Goal: Task Accomplishment & Management: Complete application form

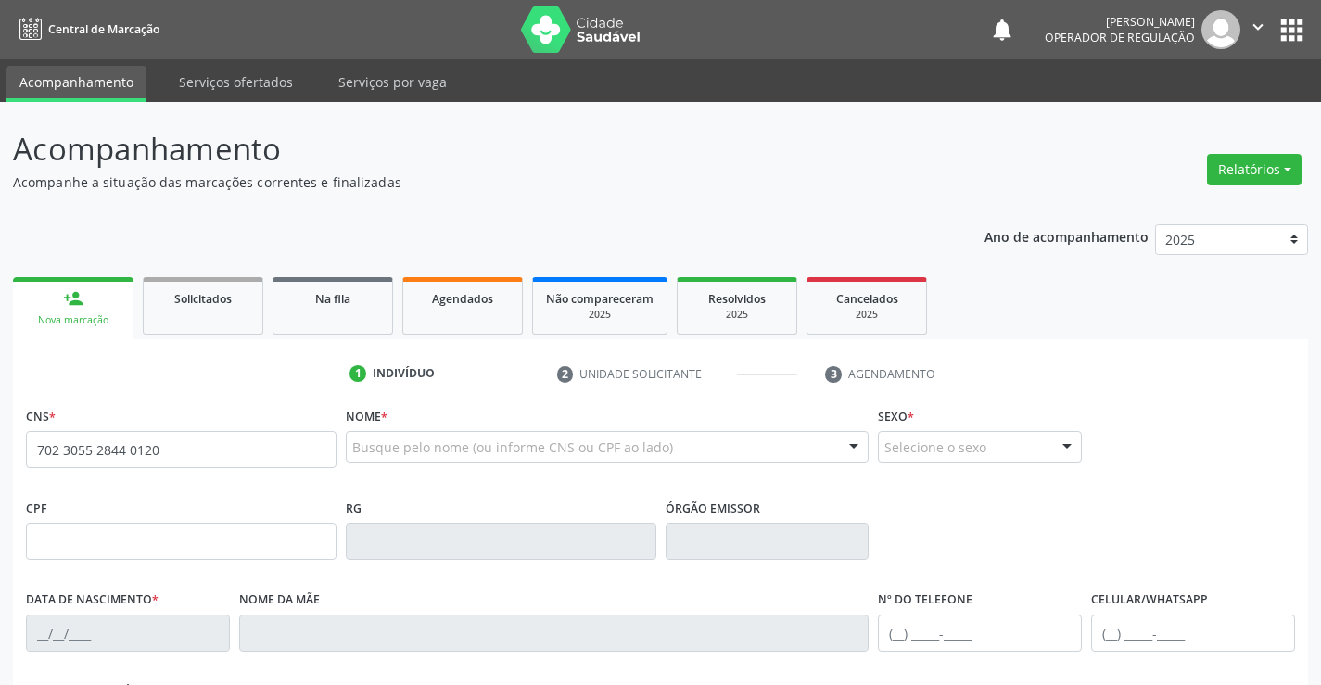
type input "702 3055 2844 0120"
type input "0503375306"
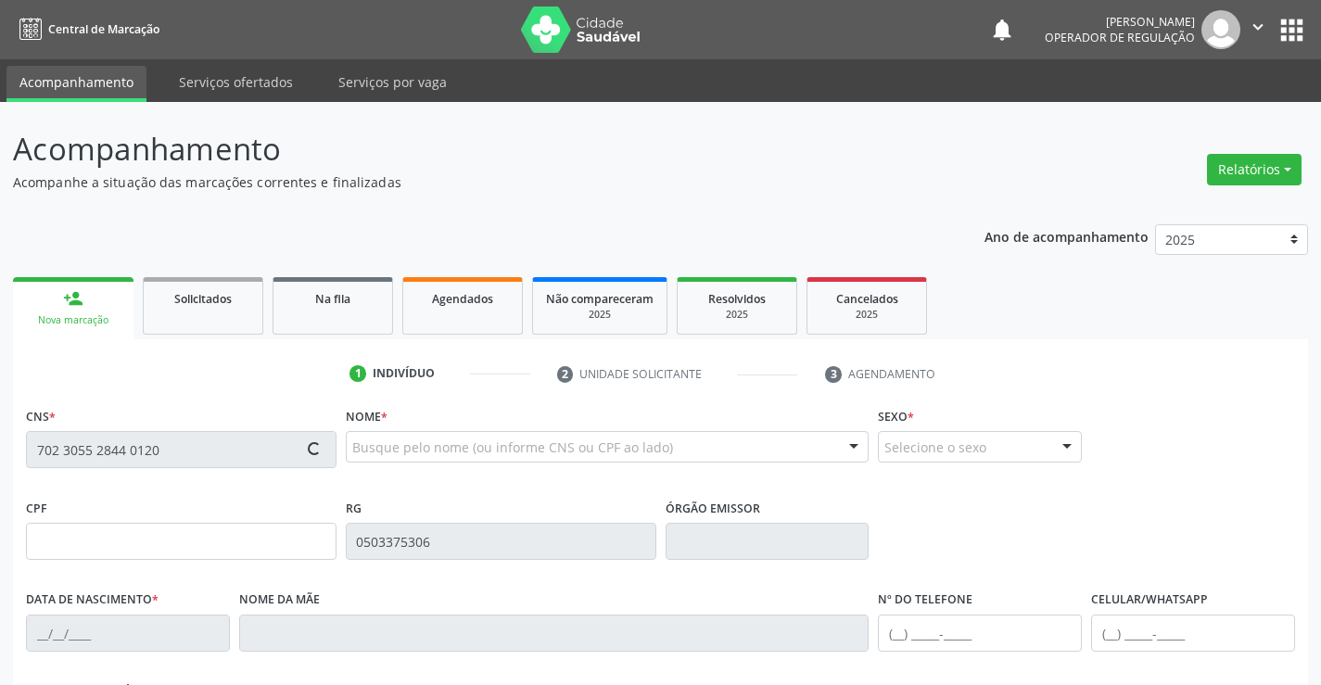
type input "1[DATE]"
type input "[PHONE_NUMBER]"
type input "543.426.785-00"
type input "S/N"
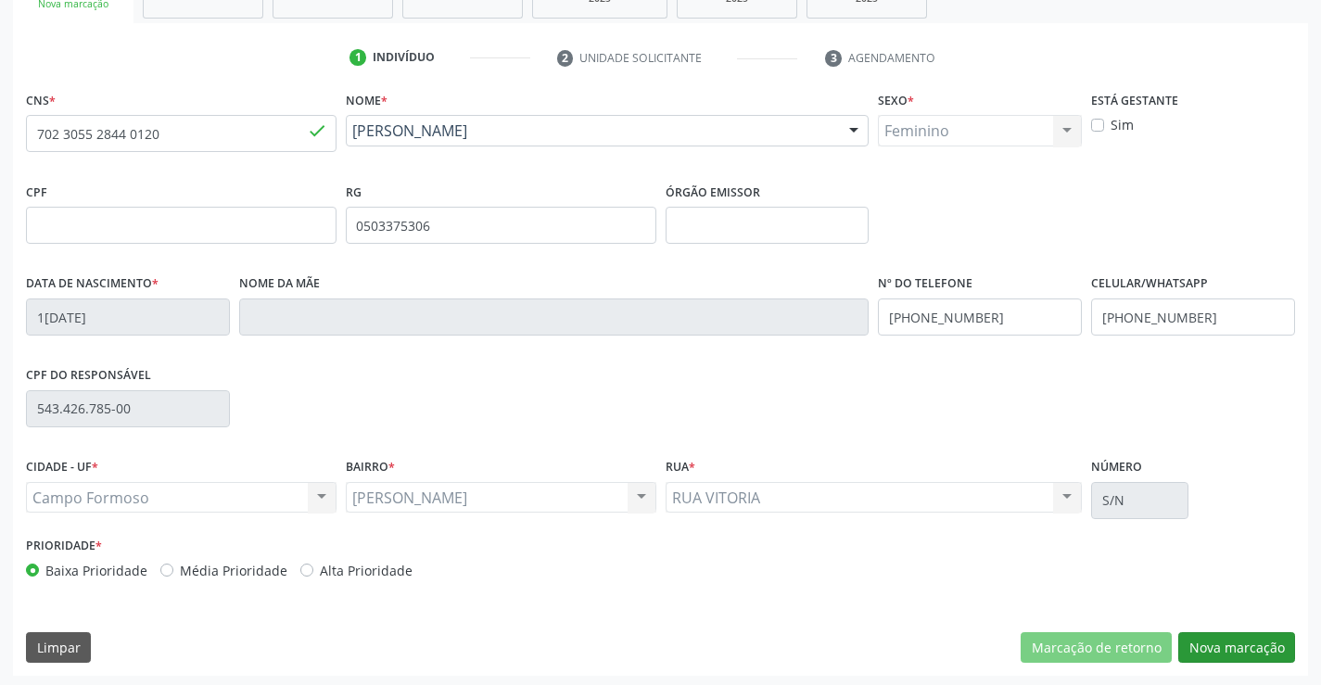
scroll to position [320, 0]
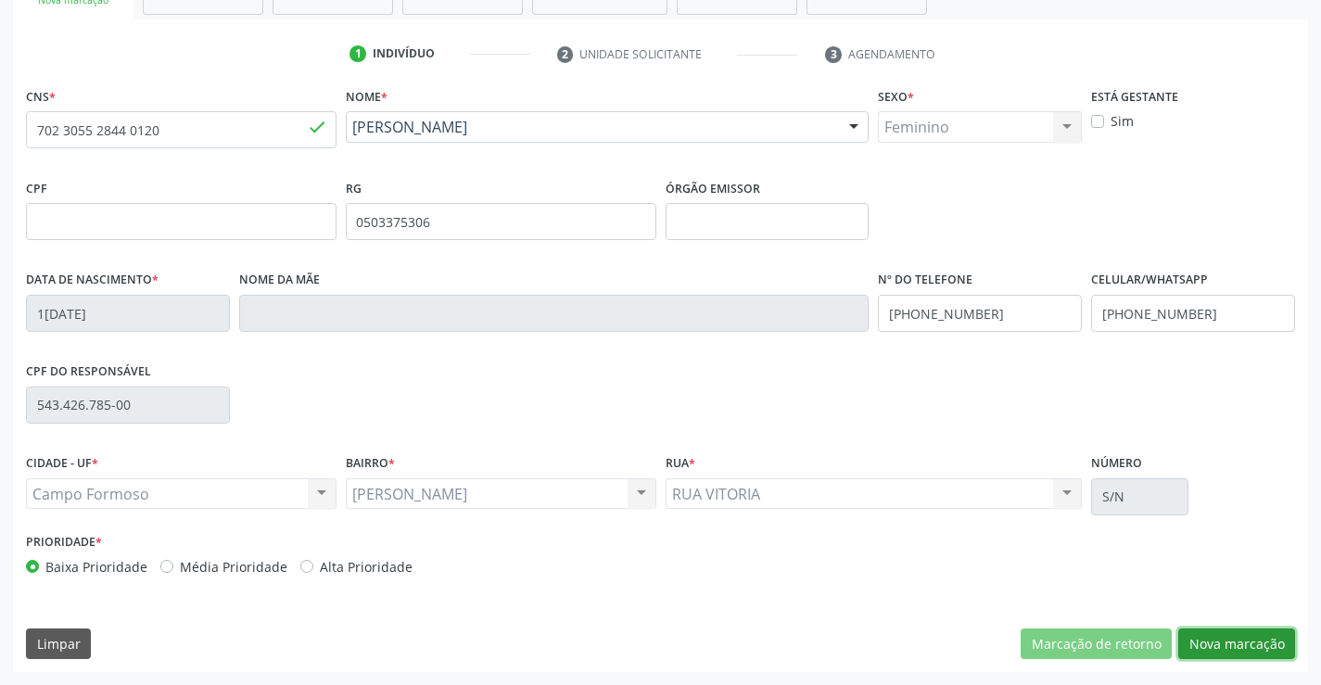
click at [1241, 648] on button "Nova marcação" at bounding box center [1236, 645] width 117 height 32
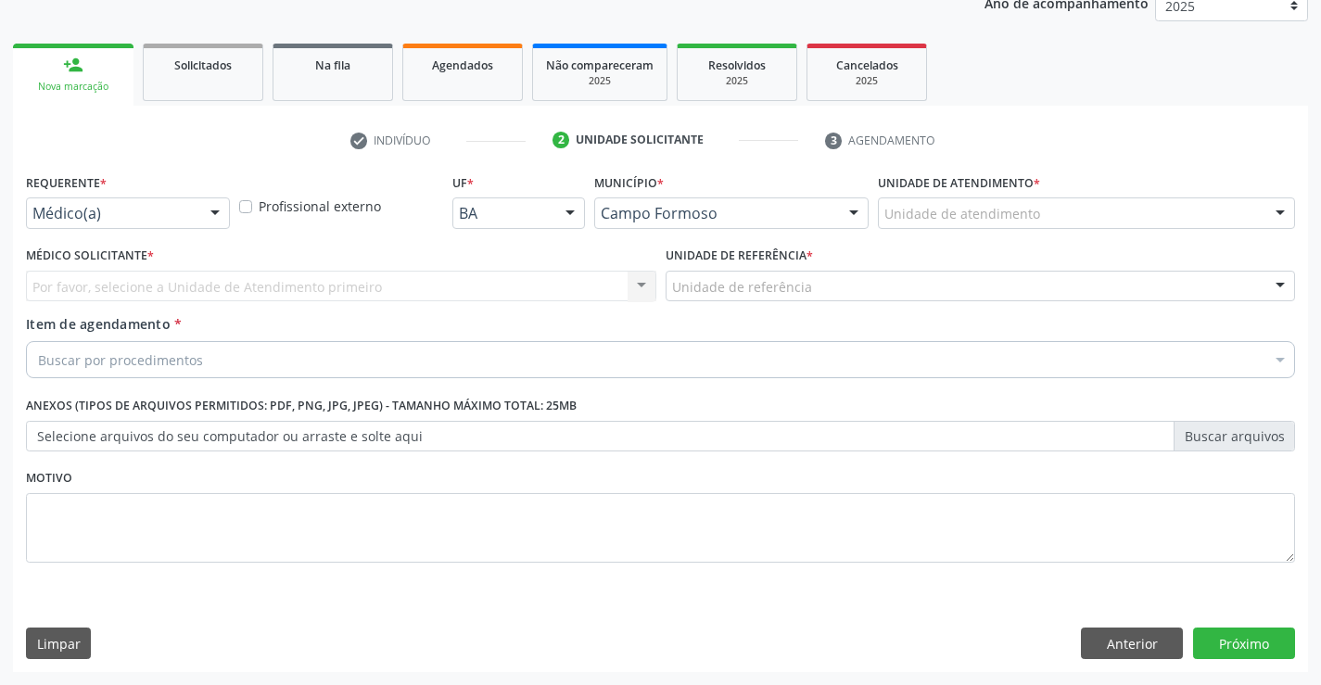
scroll to position [234, 0]
click at [215, 210] on div at bounding box center [215, 214] width 28 height 32
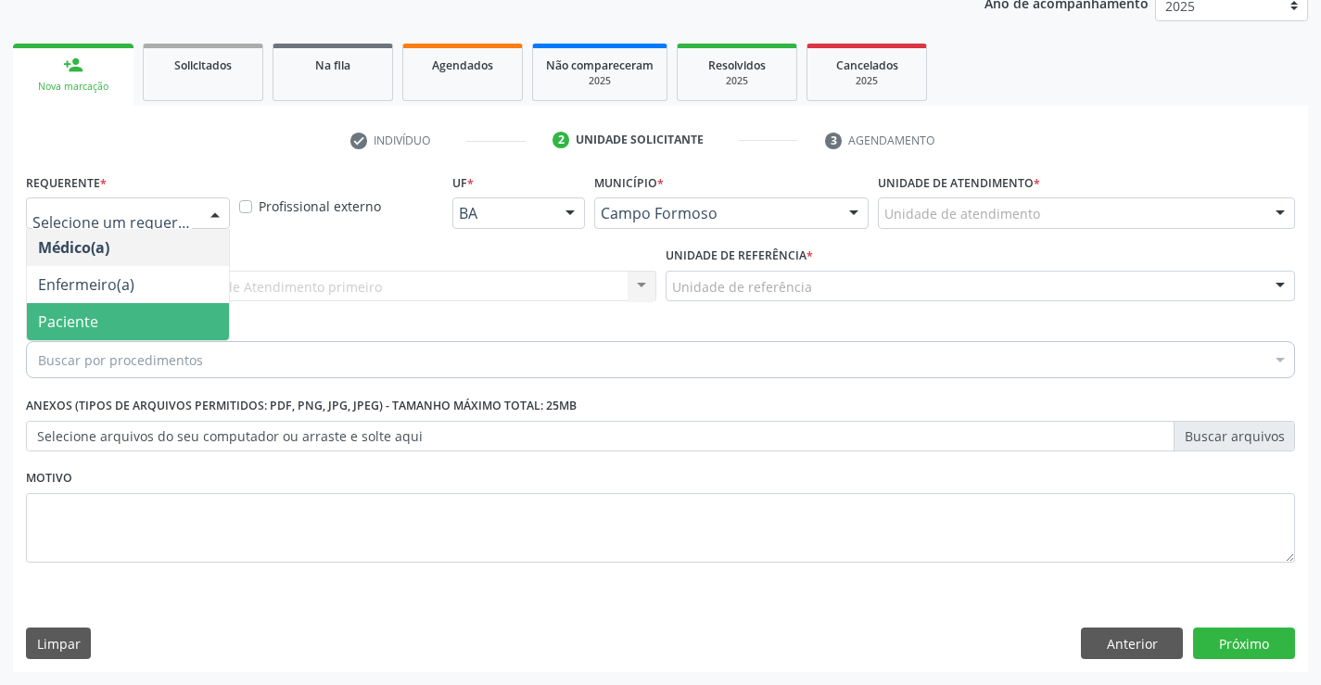
click at [146, 324] on span "Paciente" at bounding box center [128, 321] width 202 height 37
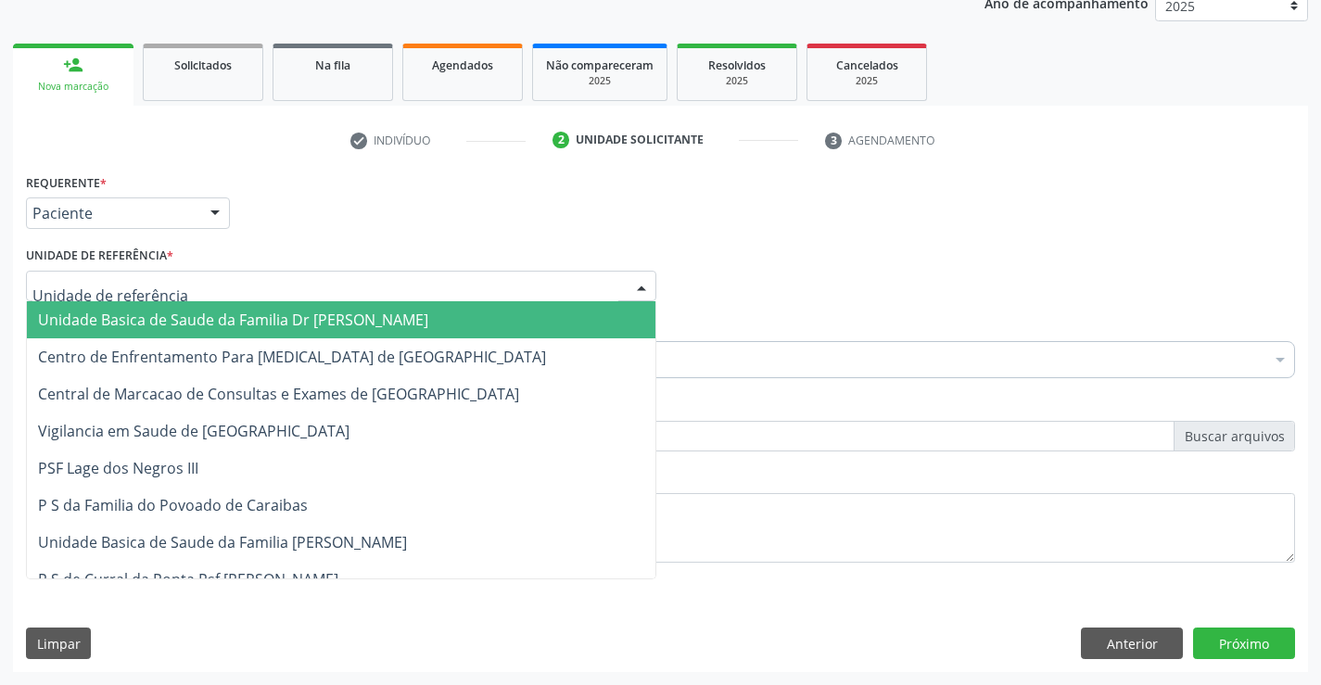
click at [178, 317] on span "Unidade Basica de Saude da Familia Dr [PERSON_NAME]" at bounding box center [233, 320] width 390 height 20
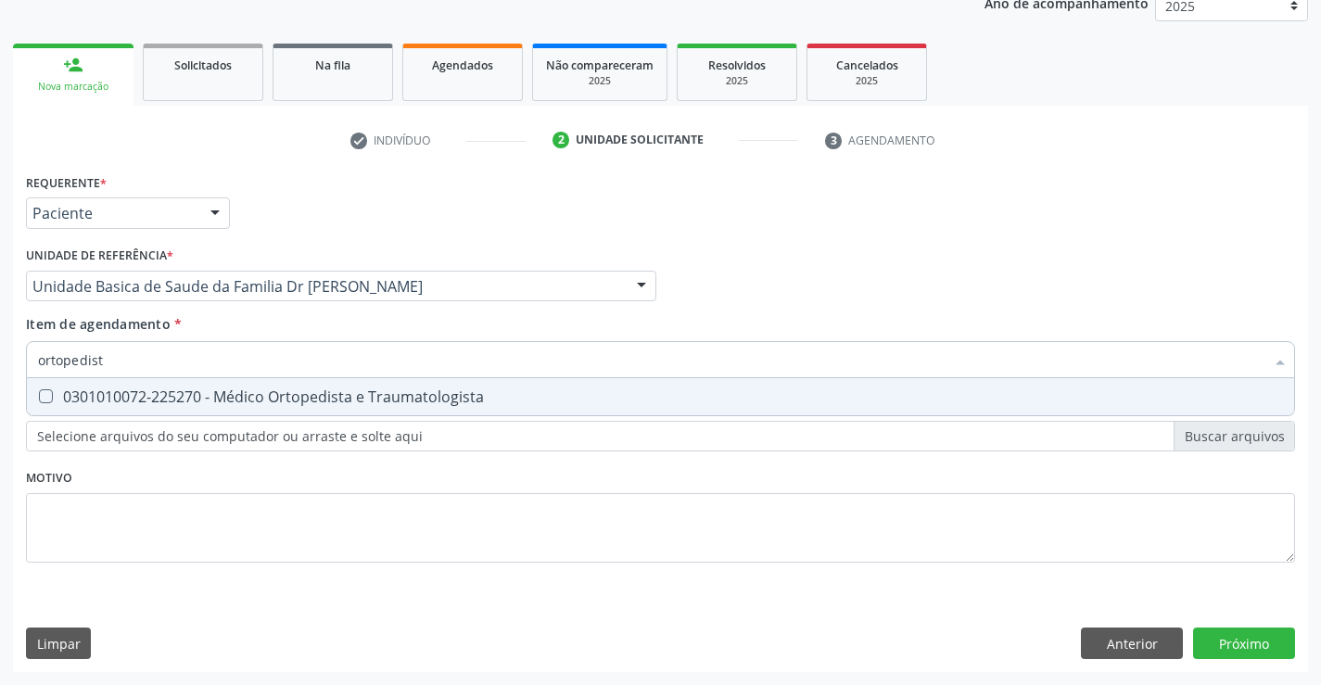
type input "ortopedista"
click at [264, 397] on div "0301010072-225270 - Médico Ortopedista e Traumatologista" at bounding box center [660, 396] width 1245 height 15
checkbox Traumatologista "true"
click at [281, 464] on div "Requerente * Paciente Médico(a) Enfermeiro(a) Paciente Nenhum resultado encontr…" at bounding box center [660, 379] width 1269 height 420
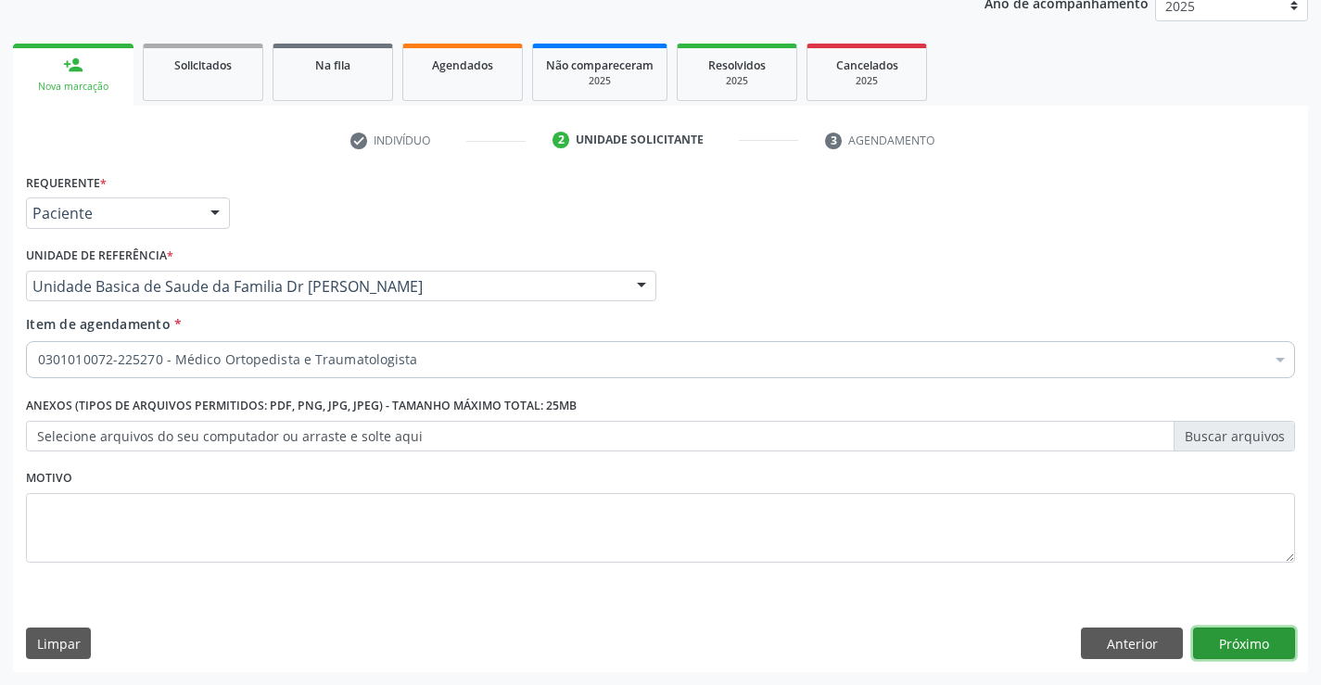
click at [1226, 641] on button "Próximo" at bounding box center [1244, 644] width 102 height 32
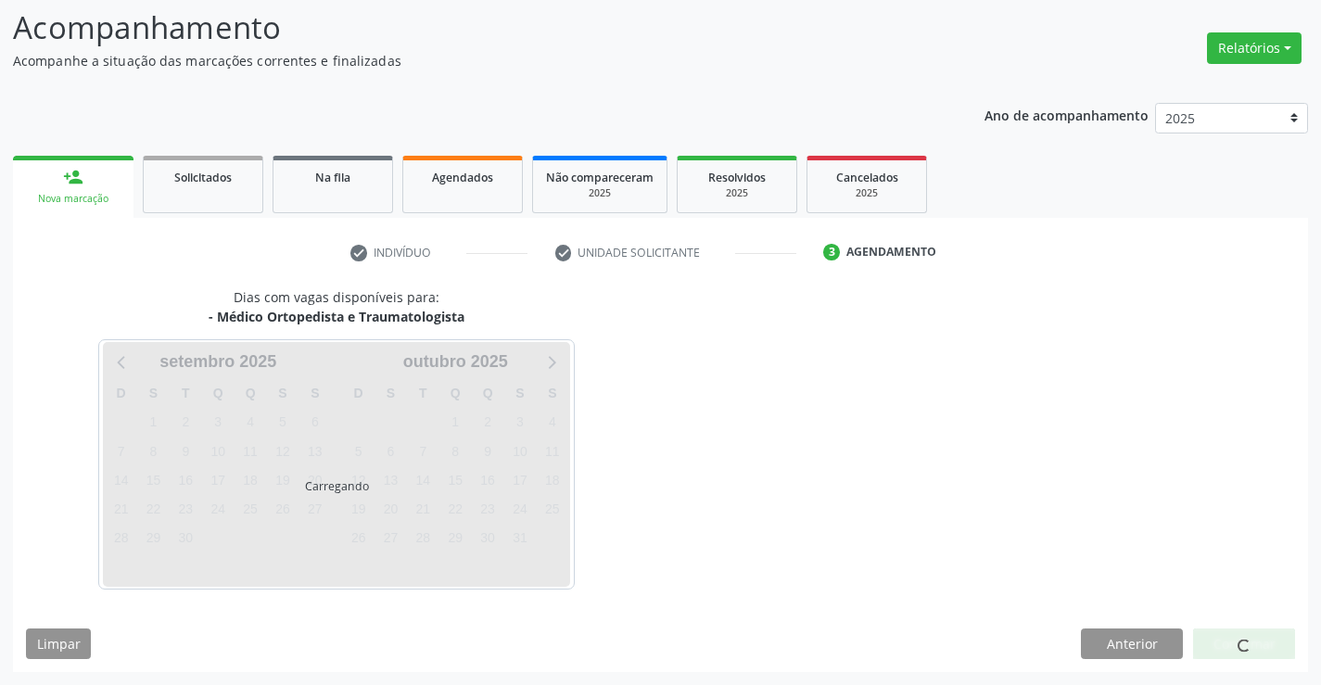
scroll to position [121, 0]
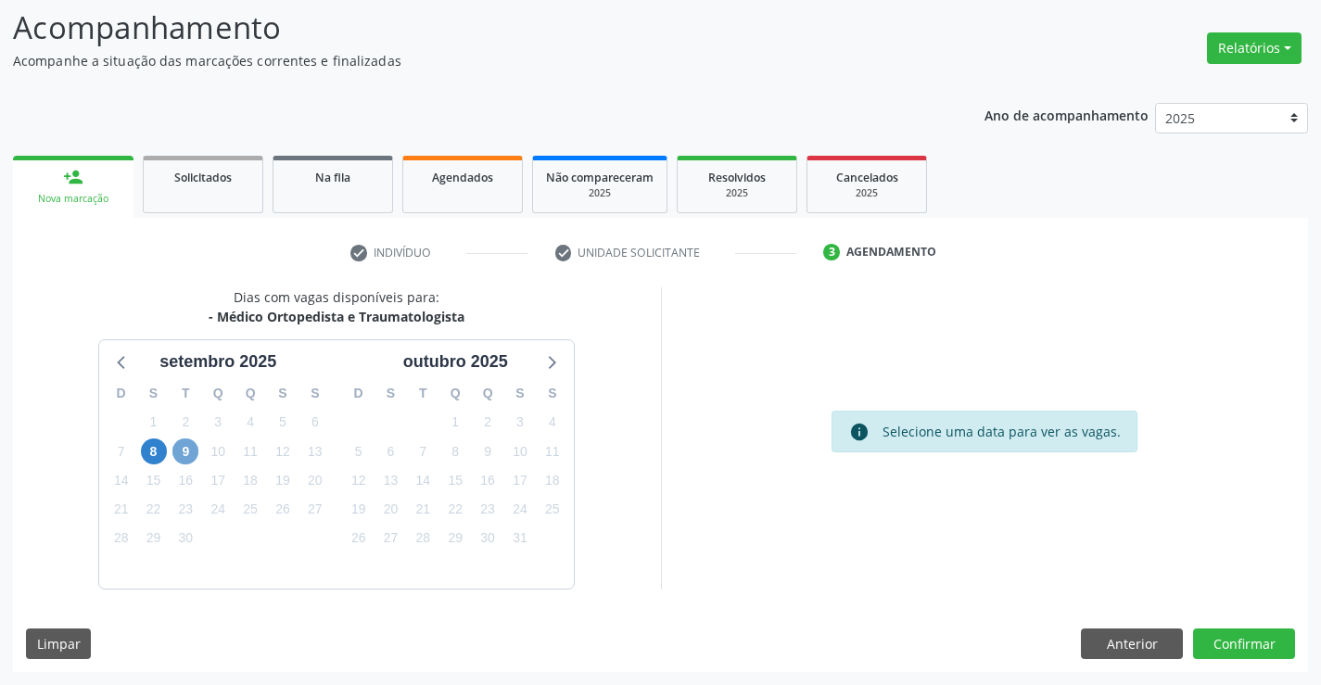
click at [184, 452] on span "9" at bounding box center [185, 451] width 26 height 26
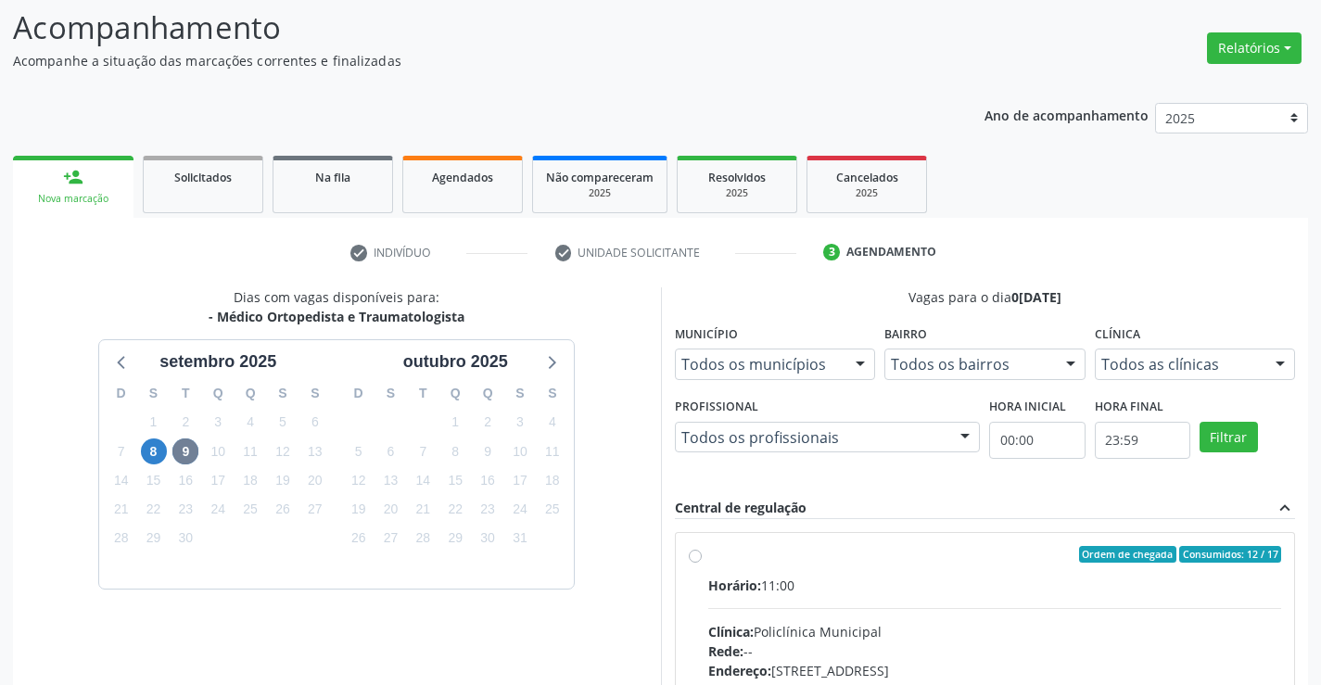
click at [708, 555] on label "Ordem de chegada Consumidos: 12 / 17 Horário: 11:00 Clínica: Policlínica Munici…" at bounding box center [995, 688] width 574 height 285
click at [697, 555] on input "Ordem de chegada Consumidos: 12 / 17 Horário: 11:00 Clínica: Policlínica Munici…" at bounding box center [695, 554] width 13 height 17
radio input "true"
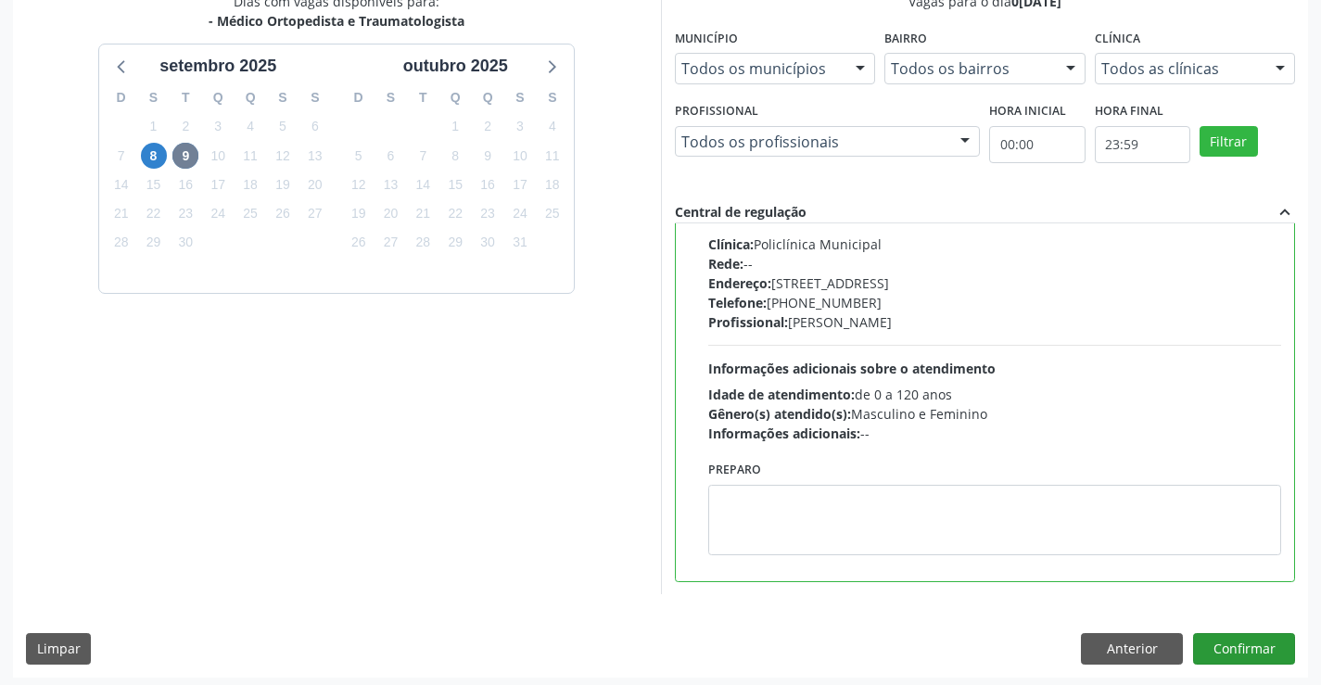
scroll to position [423, 0]
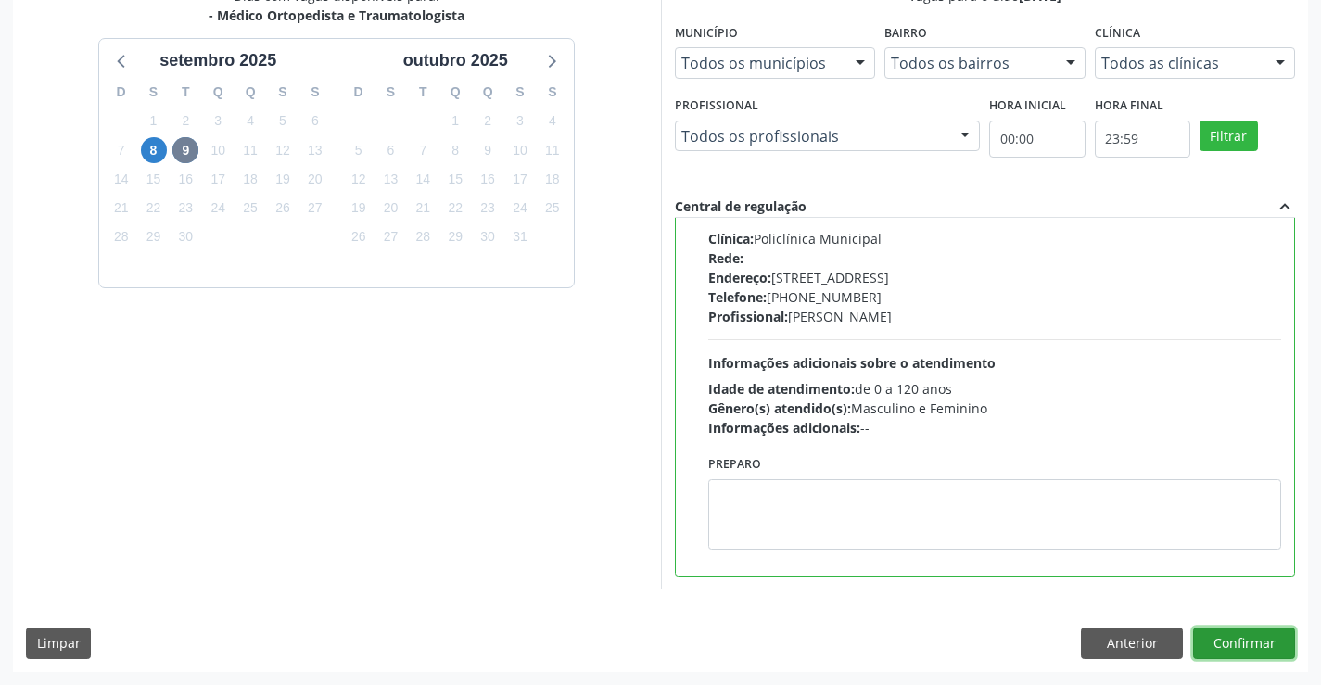
click at [1220, 641] on button "Confirmar" at bounding box center [1244, 644] width 102 height 32
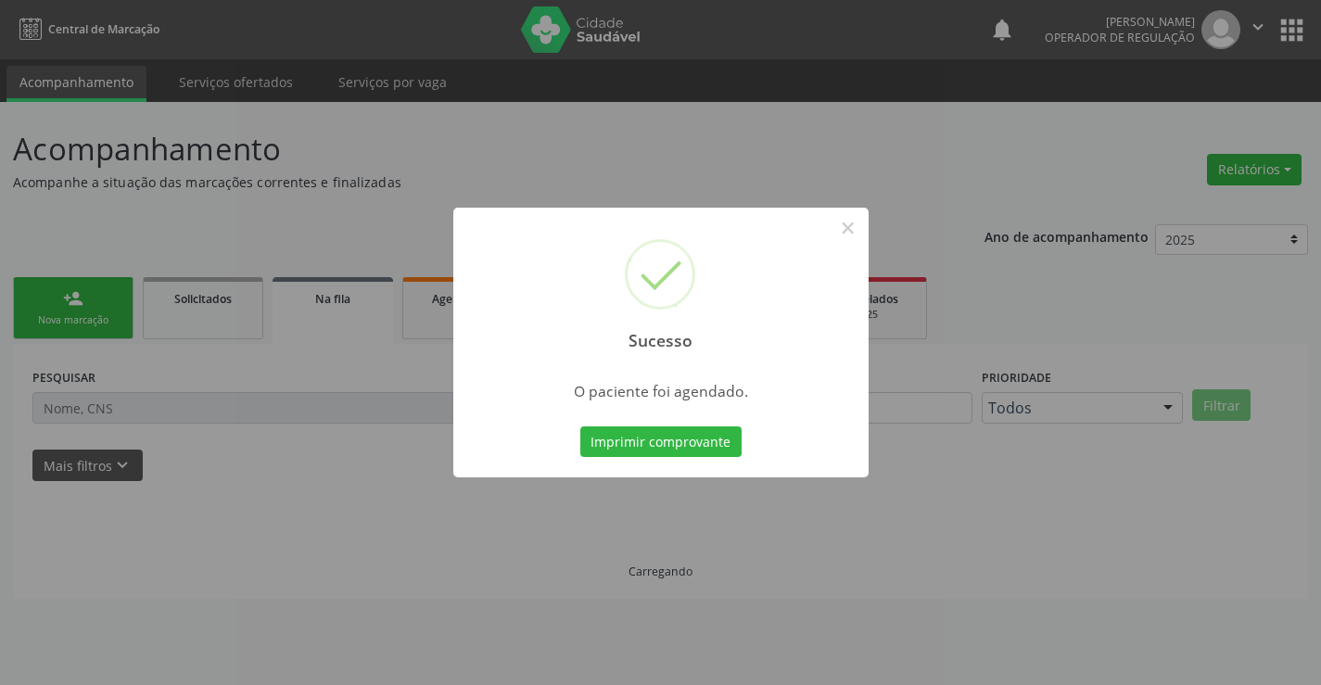
scroll to position [0, 0]
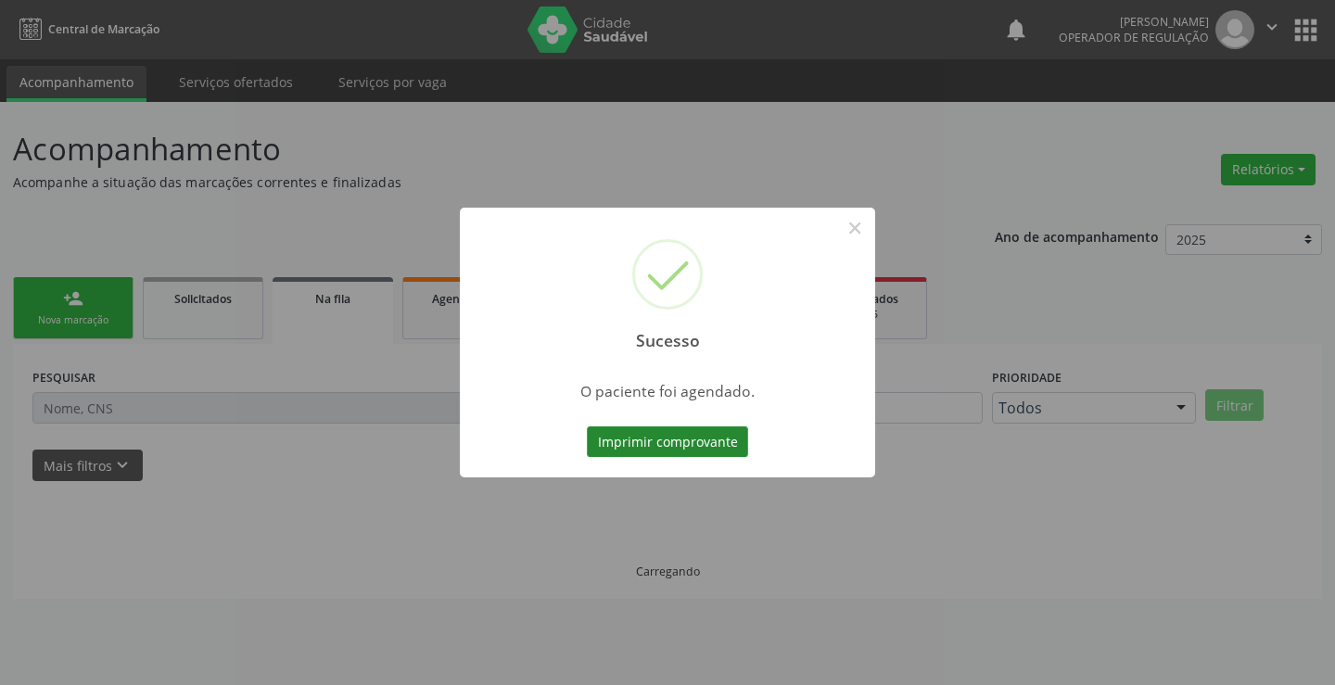
click at [687, 427] on button "Imprimir comprovante" at bounding box center [667, 442] width 161 height 32
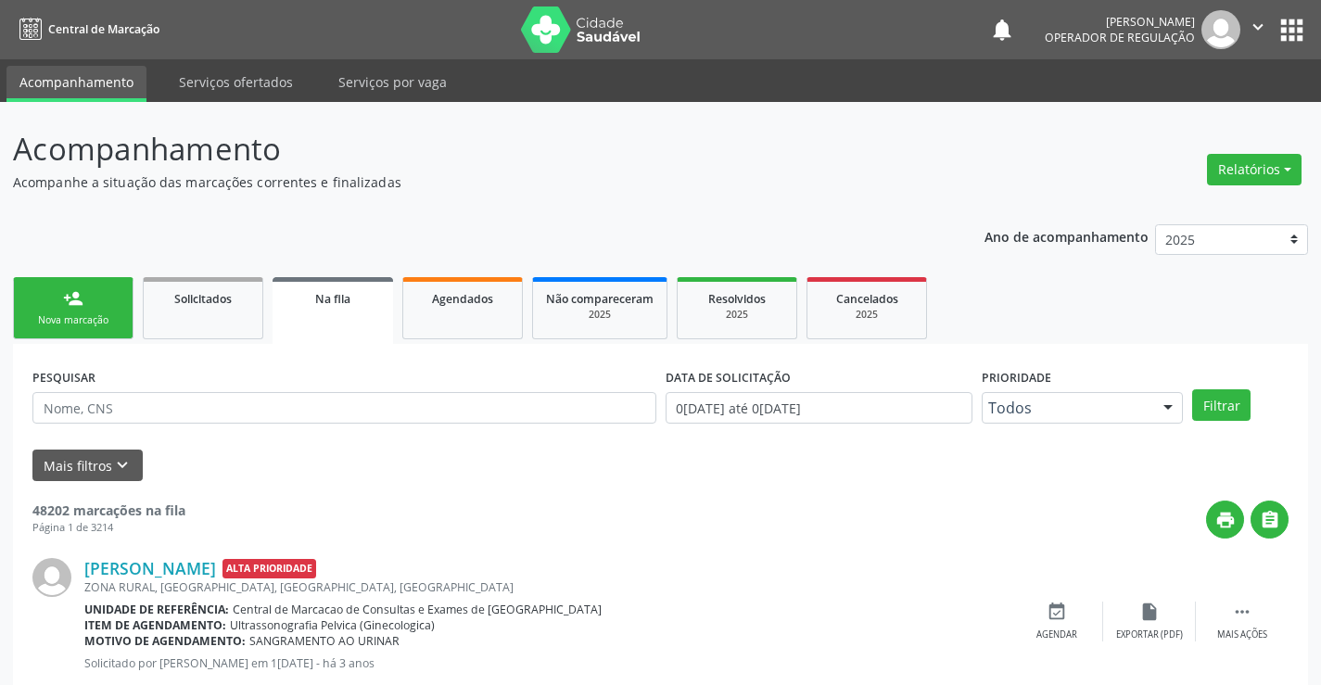
click at [112, 312] on link "person_add Nova marcação" at bounding box center [73, 308] width 121 height 62
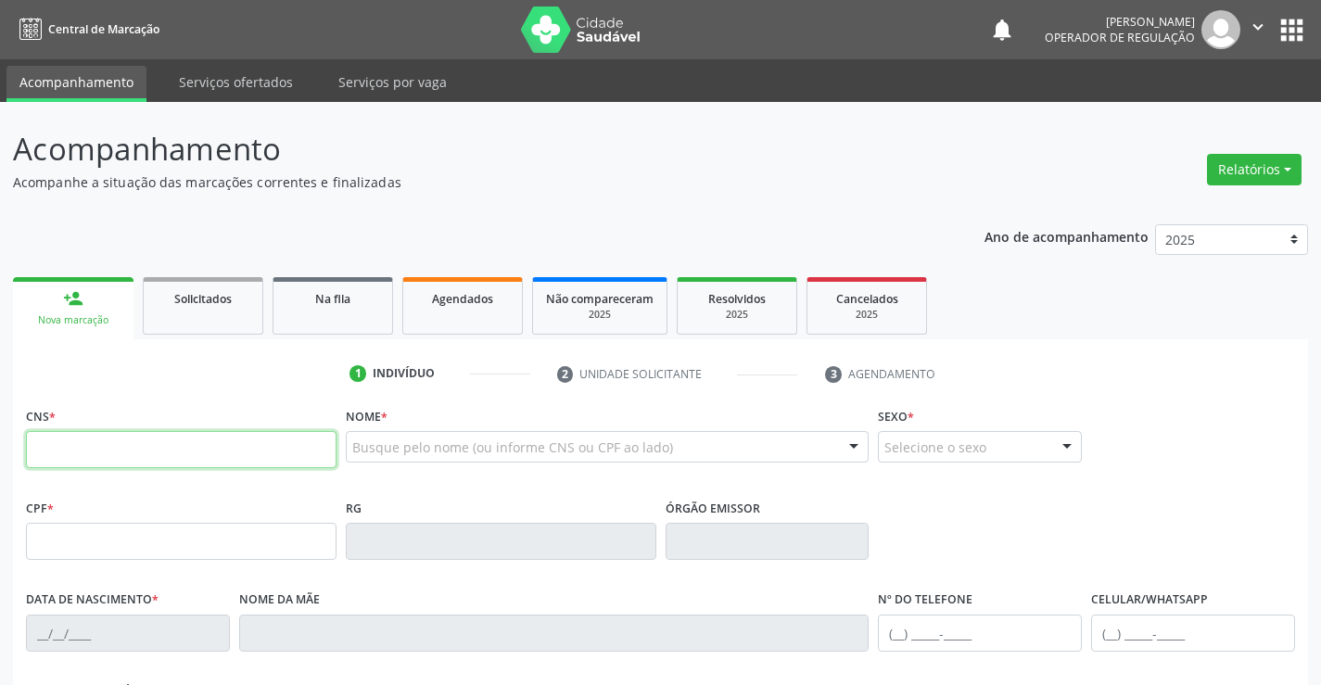
click at [124, 461] on input "text" at bounding box center [181, 449] width 311 height 37
type input "706 2005 2831 5961"
type input "0812237307"
type input "1[DATE]"
type input "[PHONE_NUMBER]"
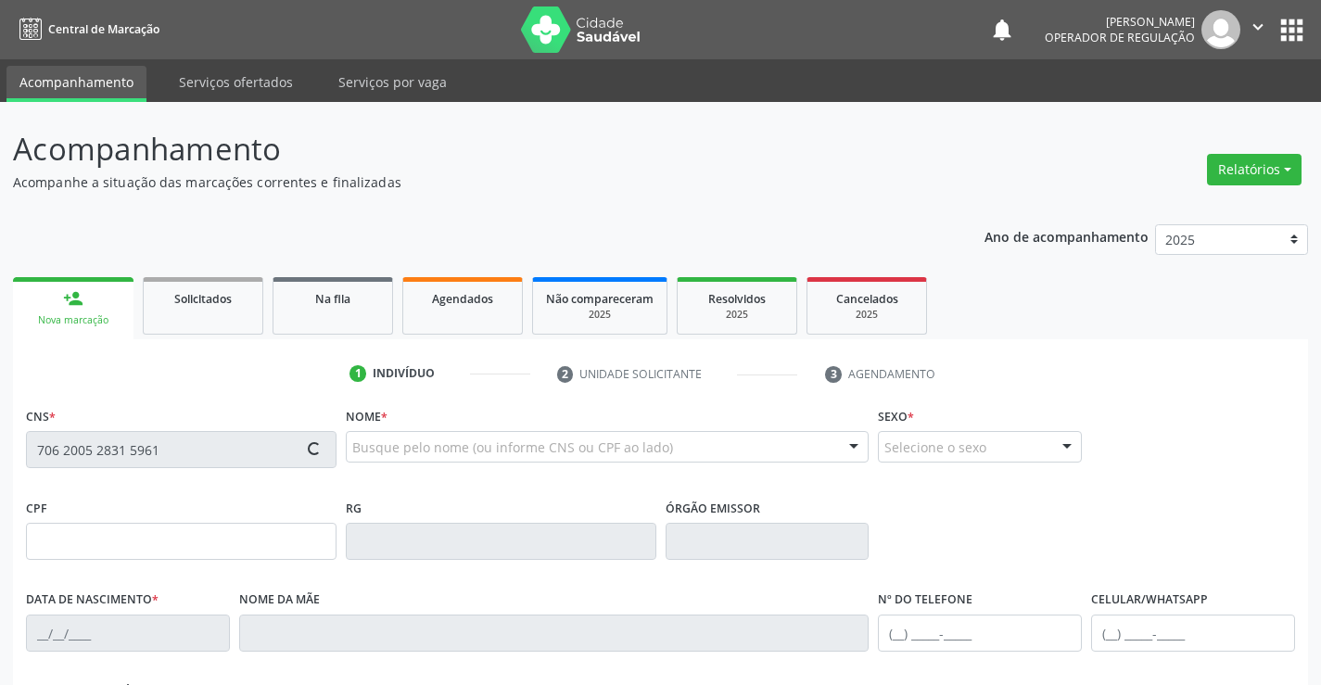
type input "[PHONE_NUMBER]"
type input "638.403.835-87"
type input "S/N"
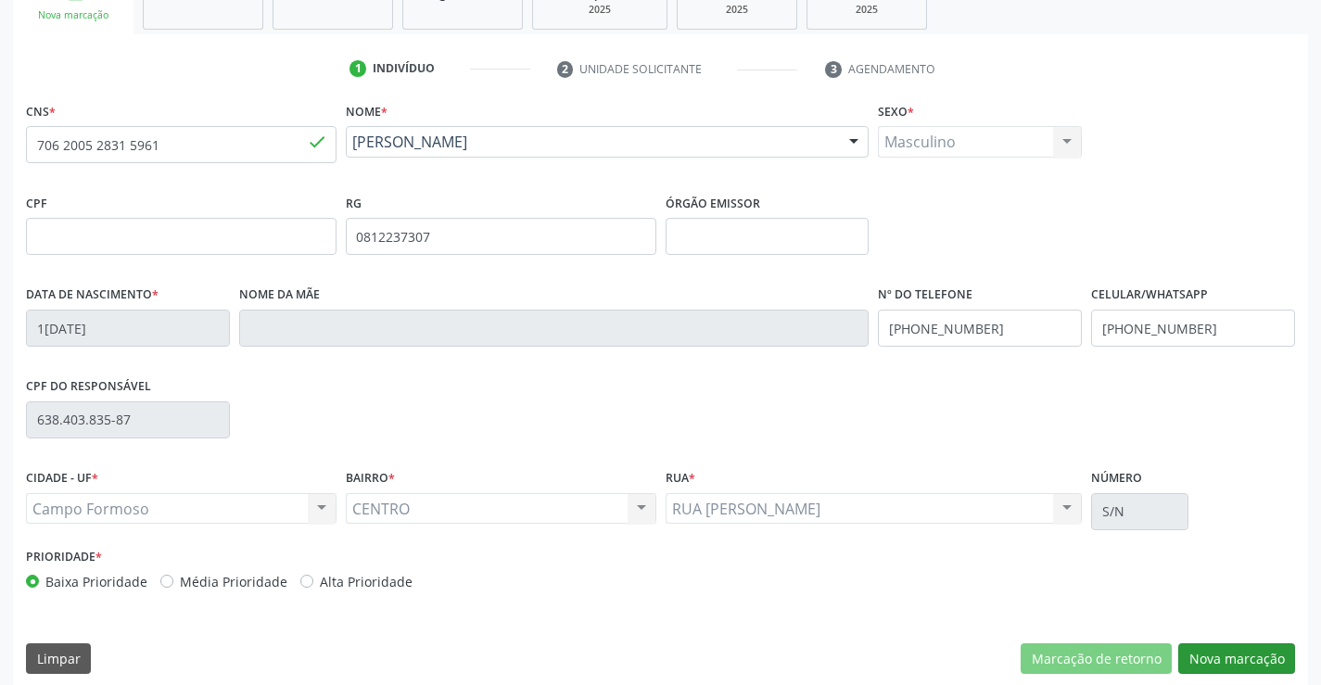
scroll to position [320, 0]
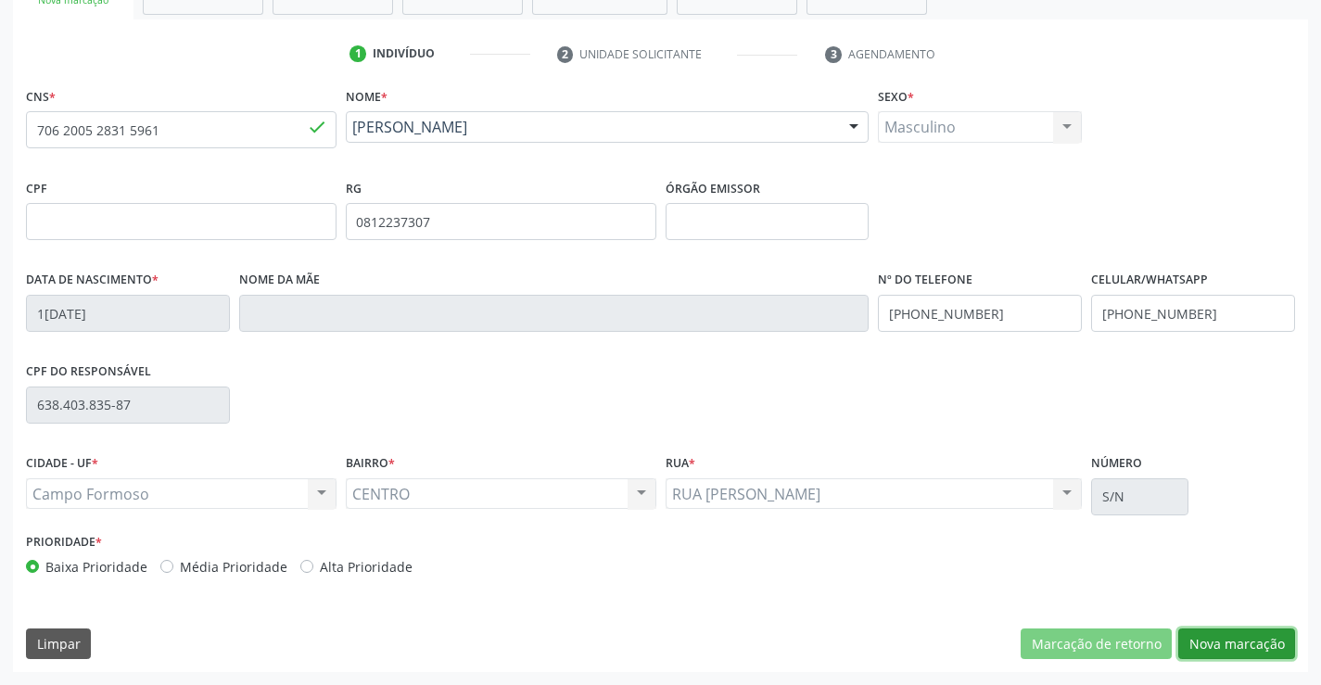
click at [1225, 638] on button "Nova marcação" at bounding box center [1236, 645] width 117 height 32
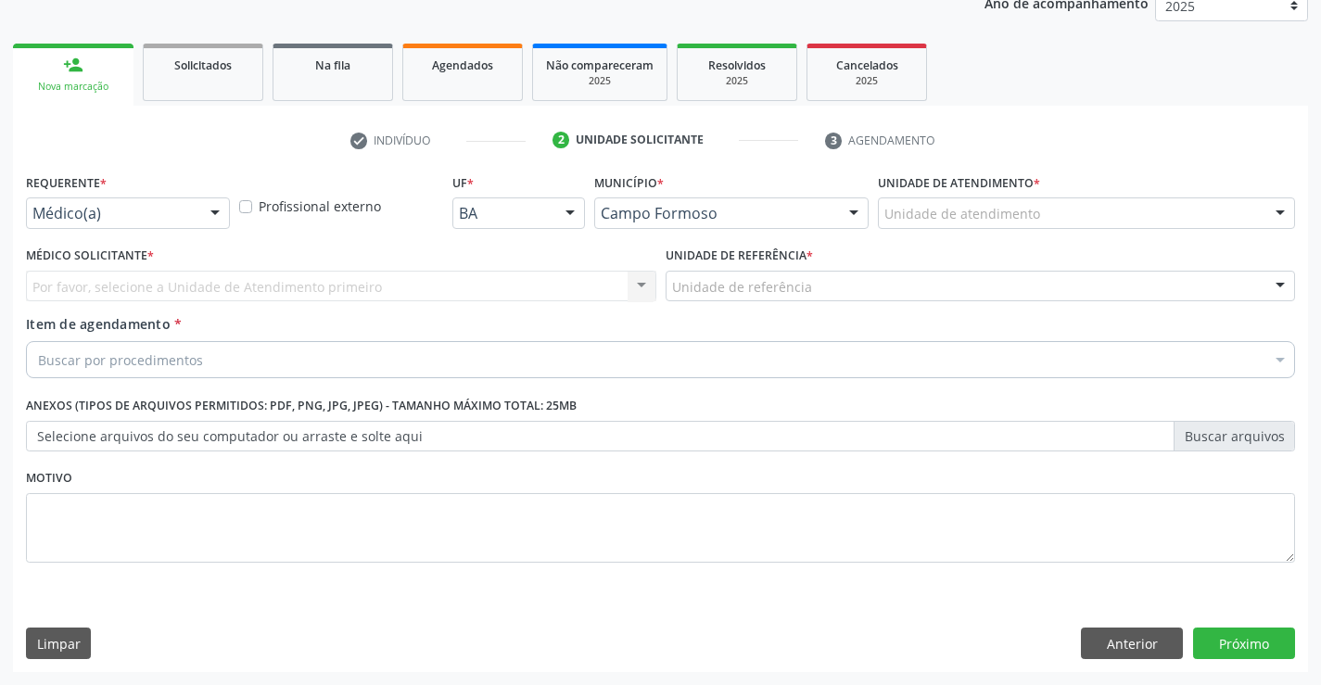
click at [198, 212] on div "Médico(a)" at bounding box center [128, 213] width 204 height 32
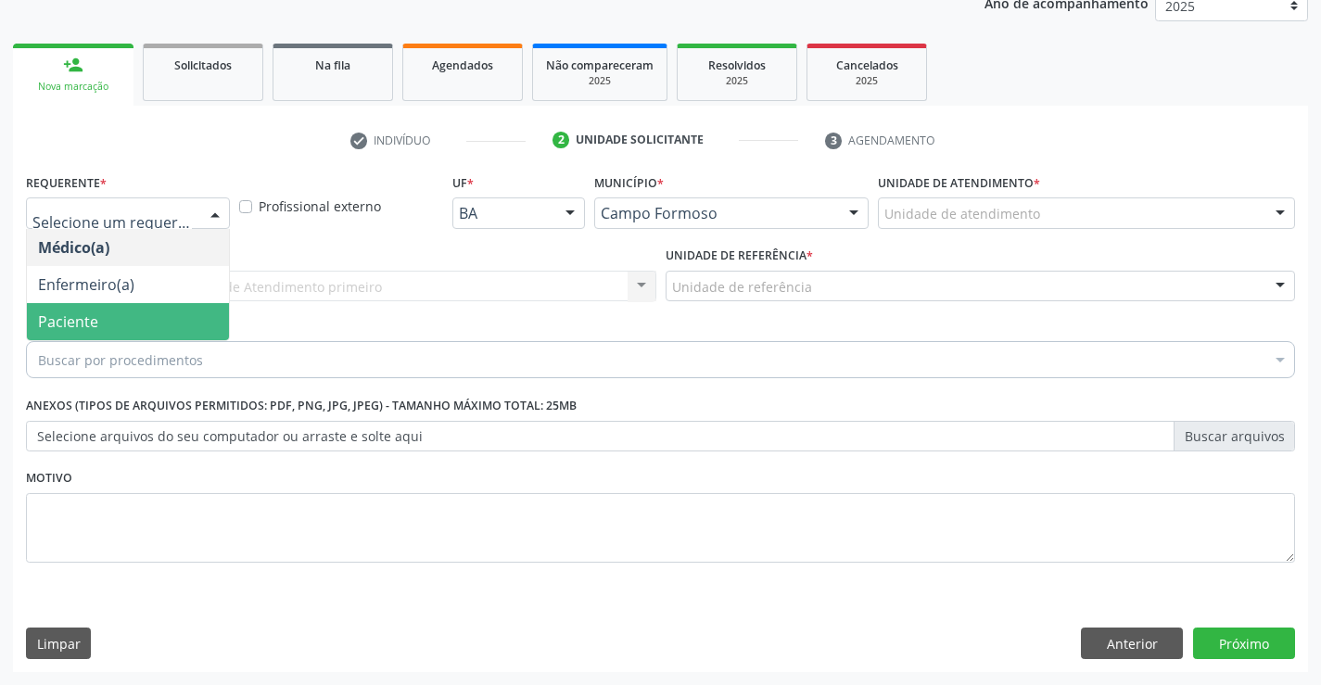
click at [183, 328] on span "Paciente" at bounding box center [128, 321] width 202 height 37
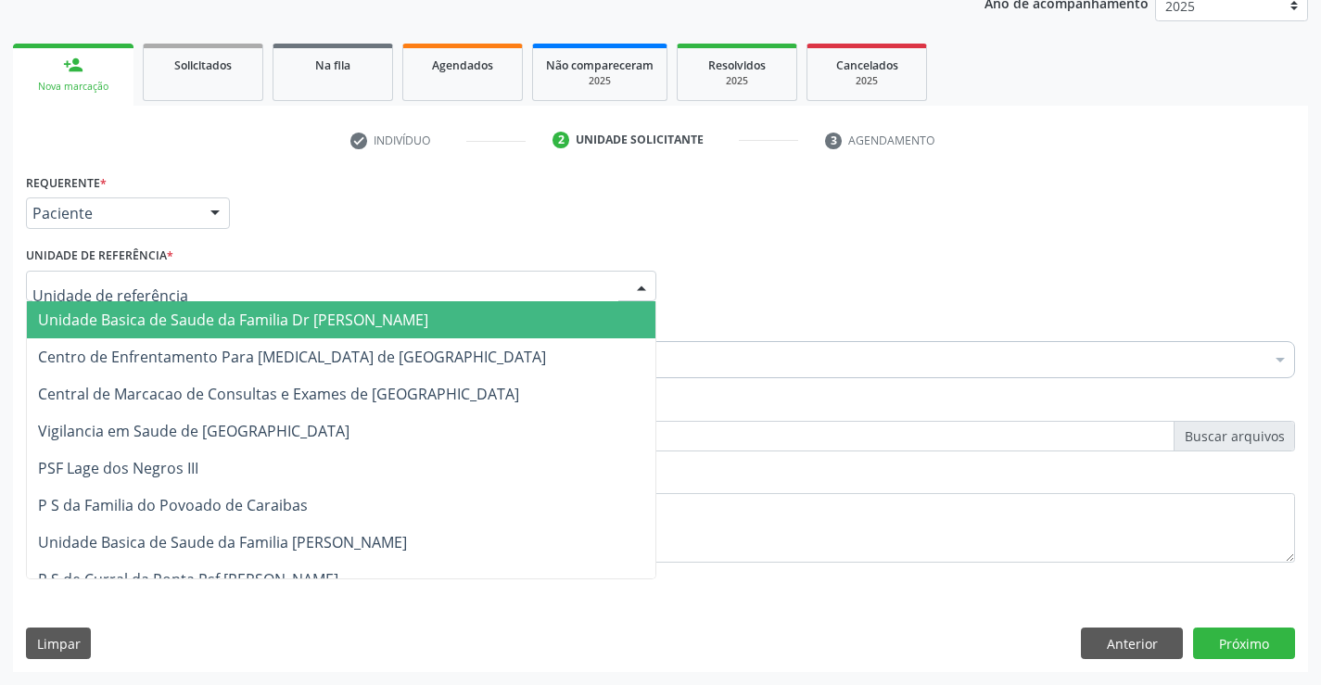
click at [206, 279] on div at bounding box center [341, 287] width 630 height 32
click at [215, 321] on span "Unidade Basica de Saude da Familia Dr [PERSON_NAME]" at bounding box center [233, 320] width 390 height 20
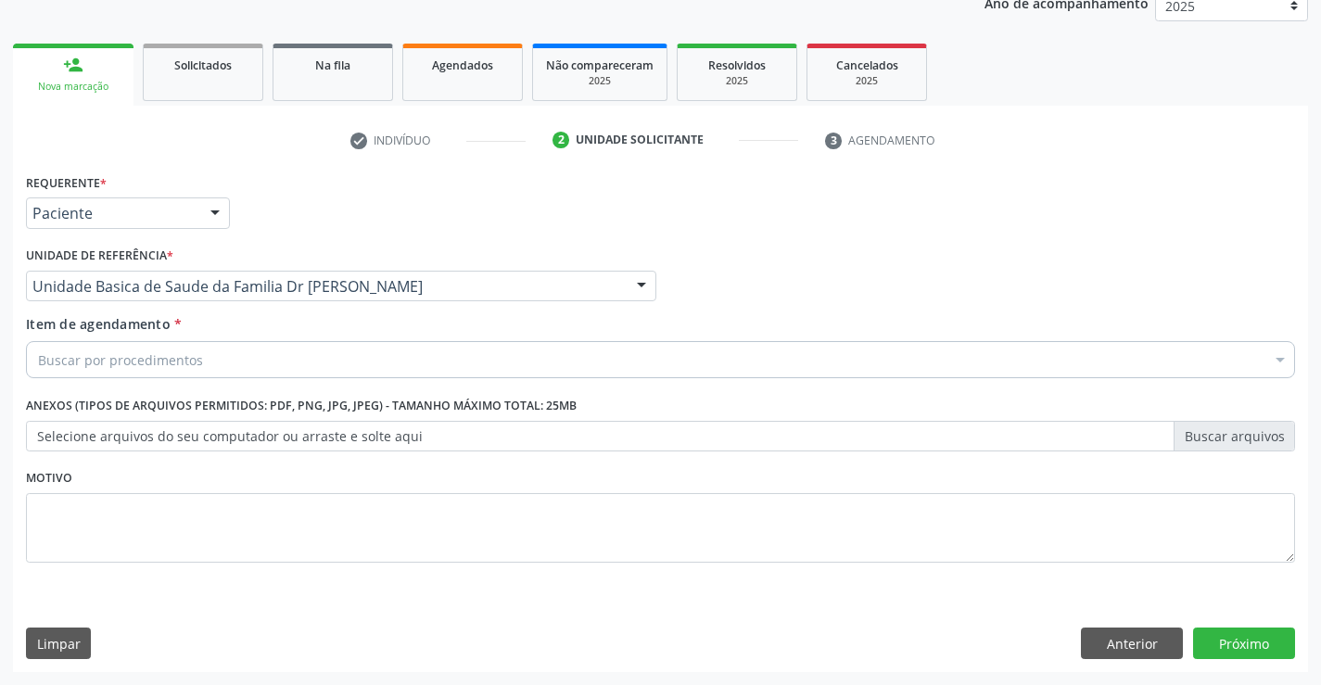
click at [214, 361] on div "Buscar por procedimentos" at bounding box center [660, 359] width 1269 height 37
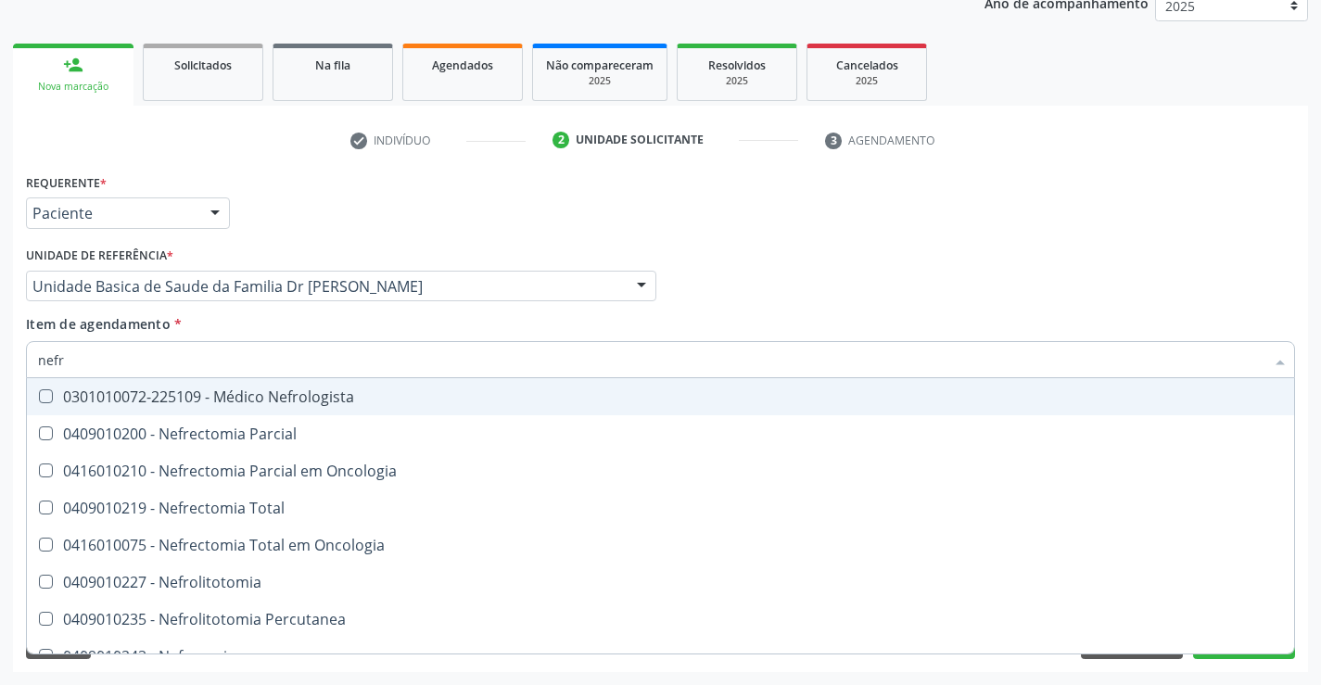
type input "nefro"
click at [303, 400] on div "0301010072-225109 - Médico Nefrologista" at bounding box center [660, 396] width 1245 height 15
checkbox Nefrologista "true"
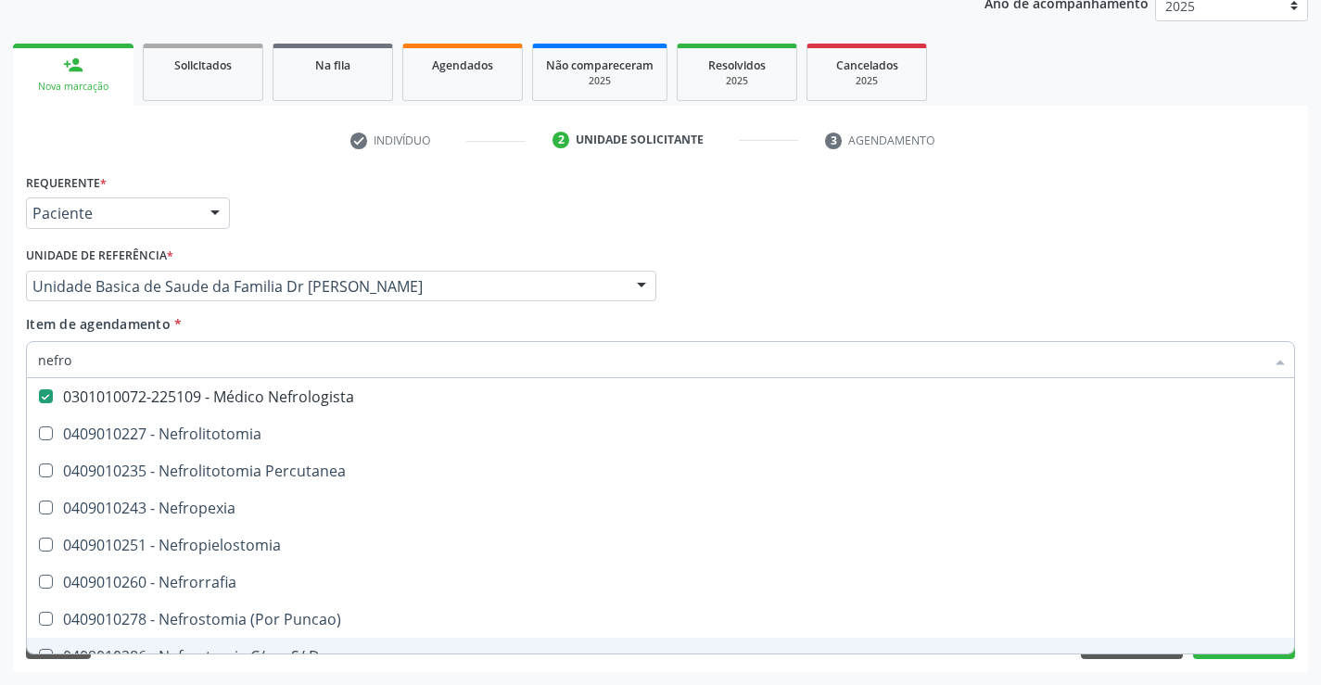
click at [342, 668] on div "Requerente * Paciente Médico(a) Enfermeiro(a) Paciente Nenhum resultado encontr…" at bounding box center [660, 420] width 1295 height 503
checkbox Nefrolitotomia "true"
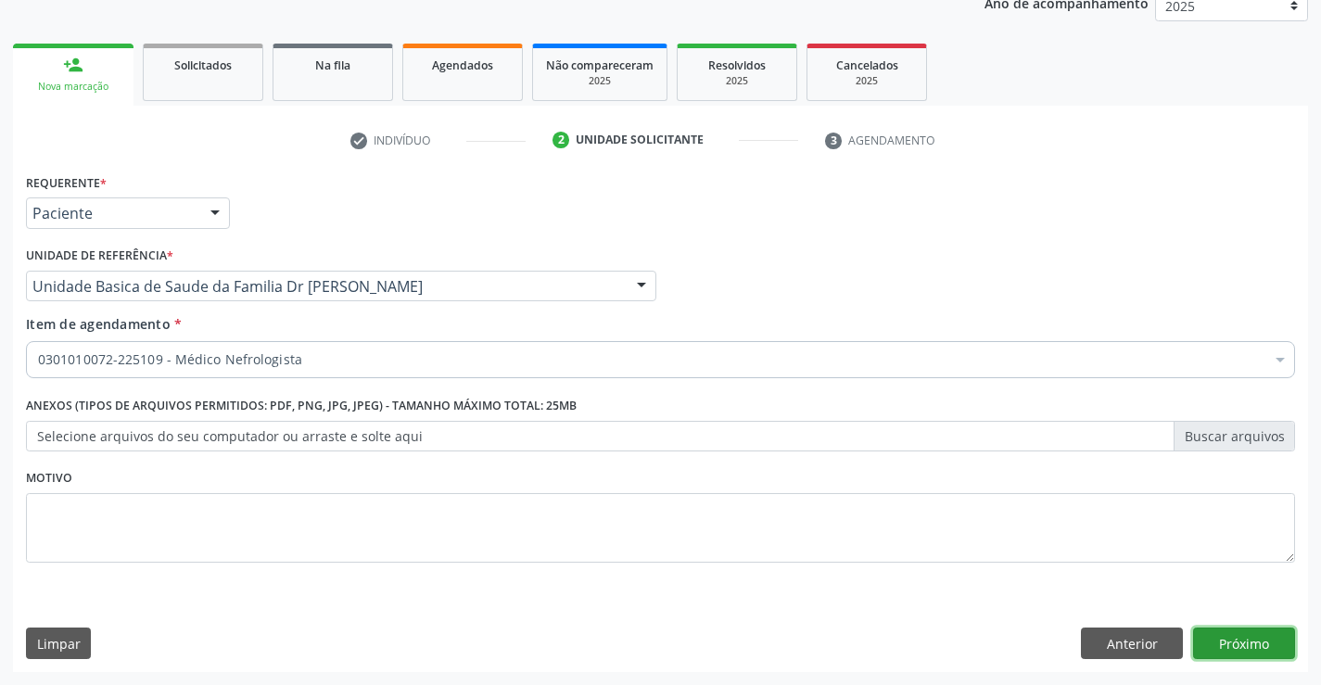
click at [1210, 642] on button "Próximo" at bounding box center [1244, 644] width 102 height 32
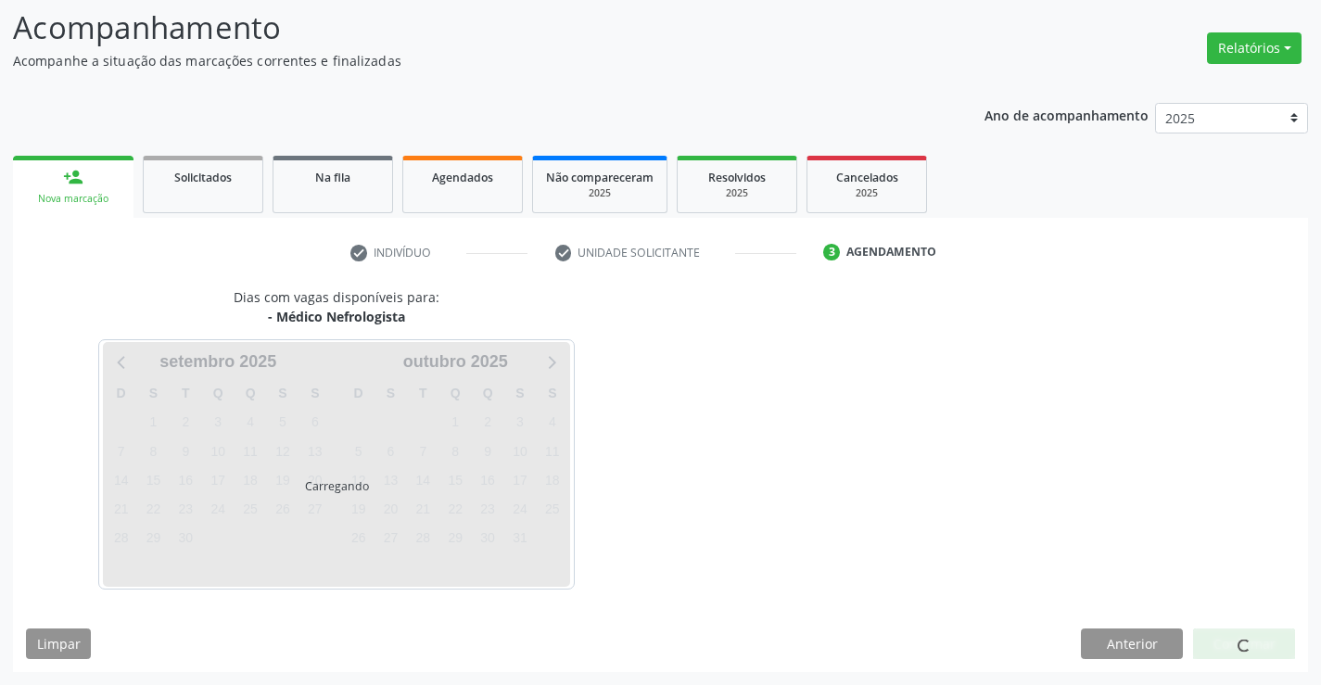
scroll to position [121, 0]
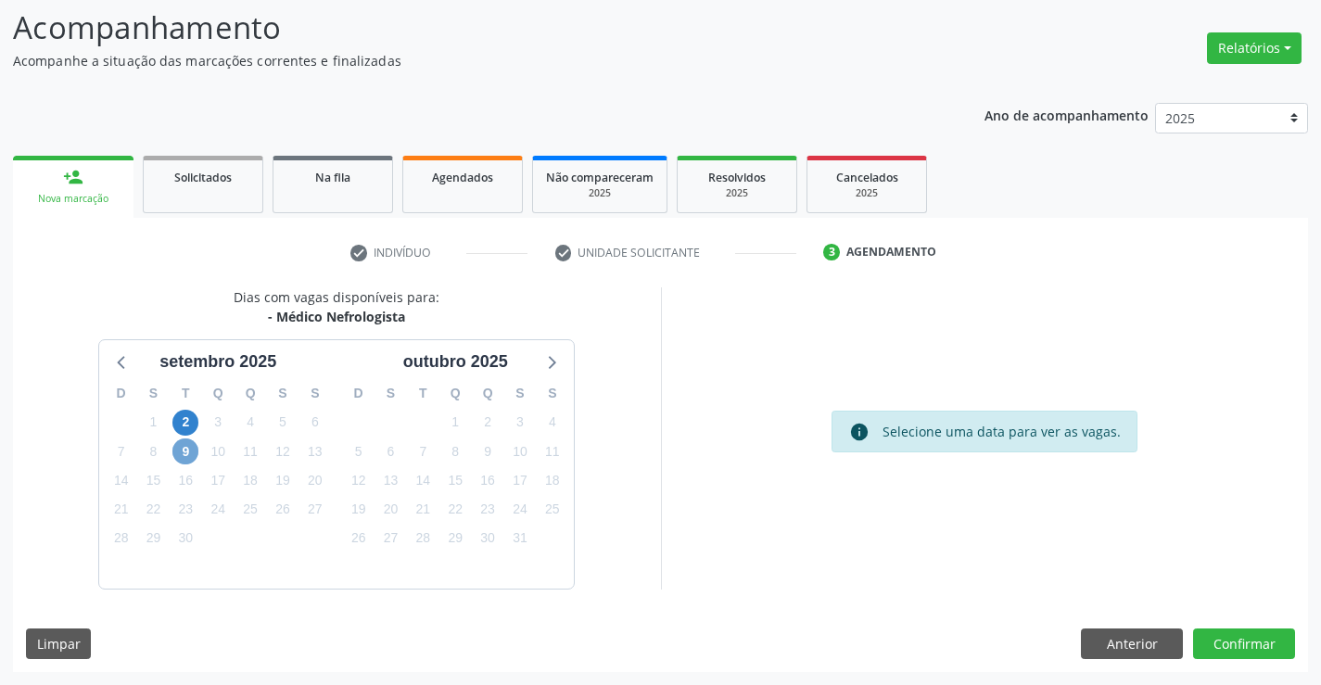
click at [179, 457] on span "9" at bounding box center [185, 451] width 26 height 26
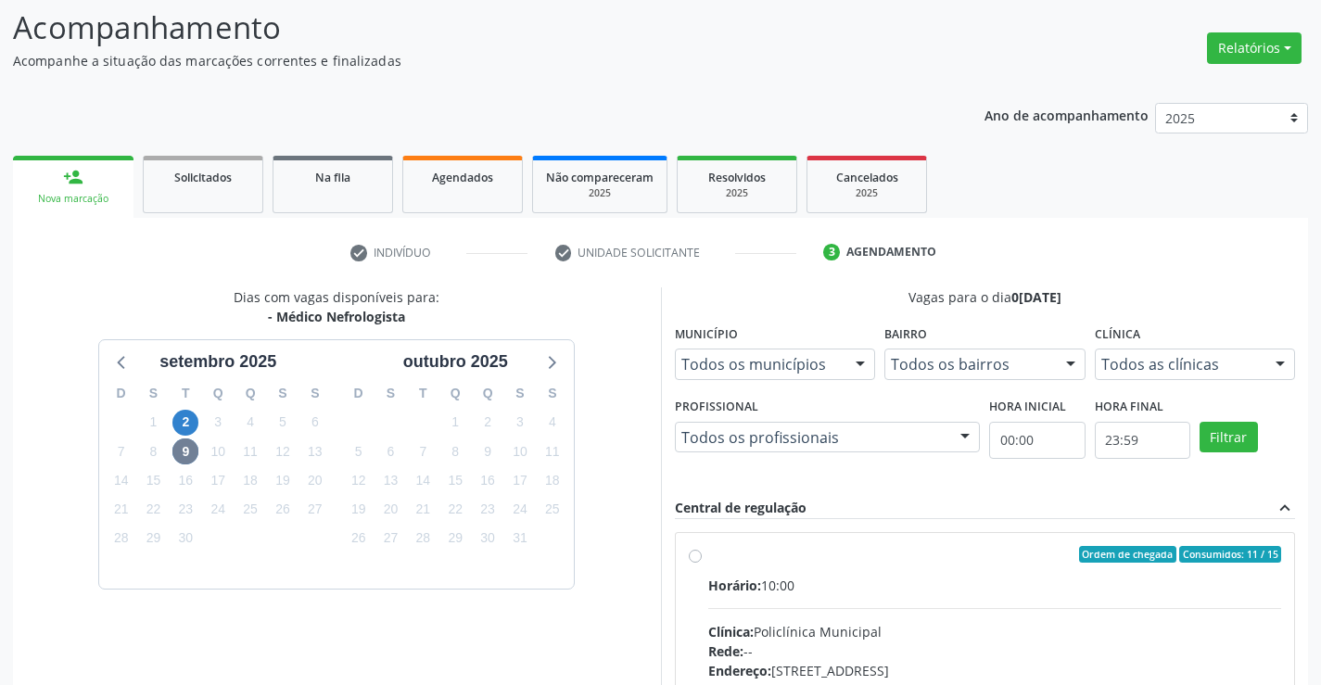
click at [708, 555] on label "Ordem de chegada Consumidos: 11 / 15 Horário: 10:00 Clínica: Policlínica Munici…" at bounding box center [995, 688] width 574 height 285
click at [693, 555] on input "Ordem de chegada Consumidos: 11 / 15 Horário: 10:00 Clínica: Policlínica Munici…" at bounding box center [695, 554] width 13 height 17
radio input "true"
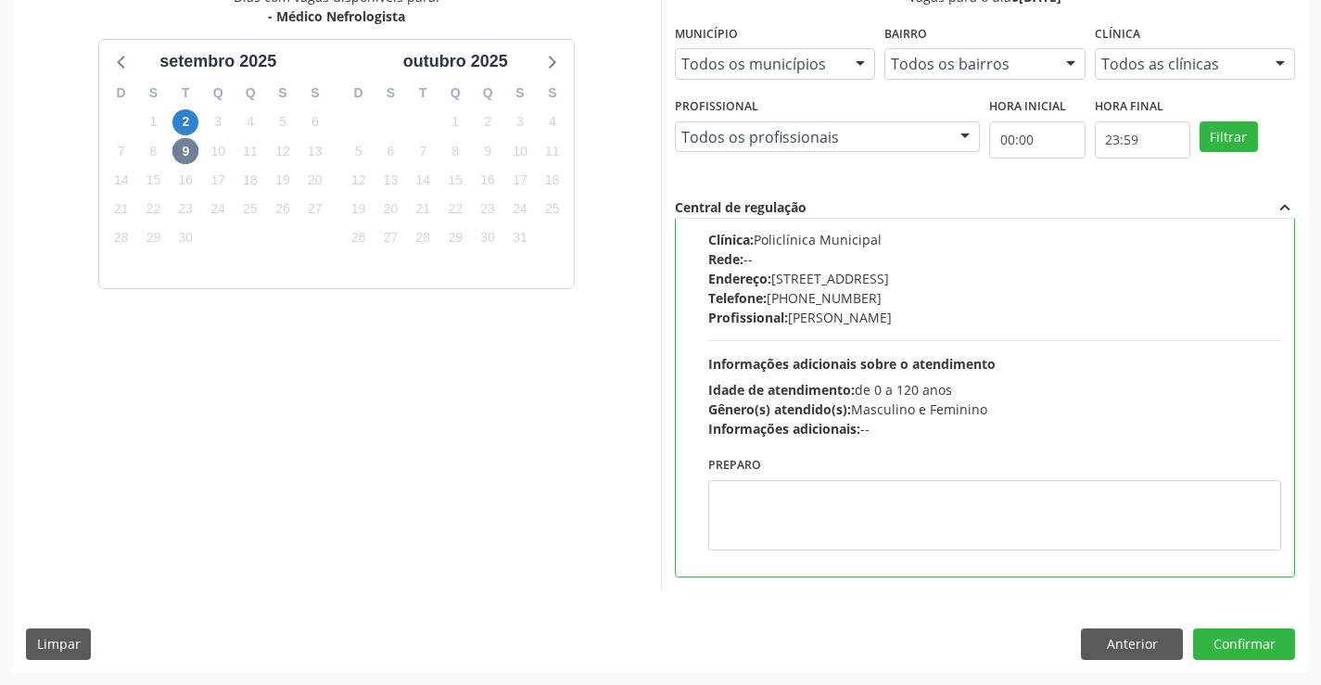
scroll to position [423, 0]
click at [1245, 645] on button "Confirmar" at bounding box center [1244, 644] width 102 height 32
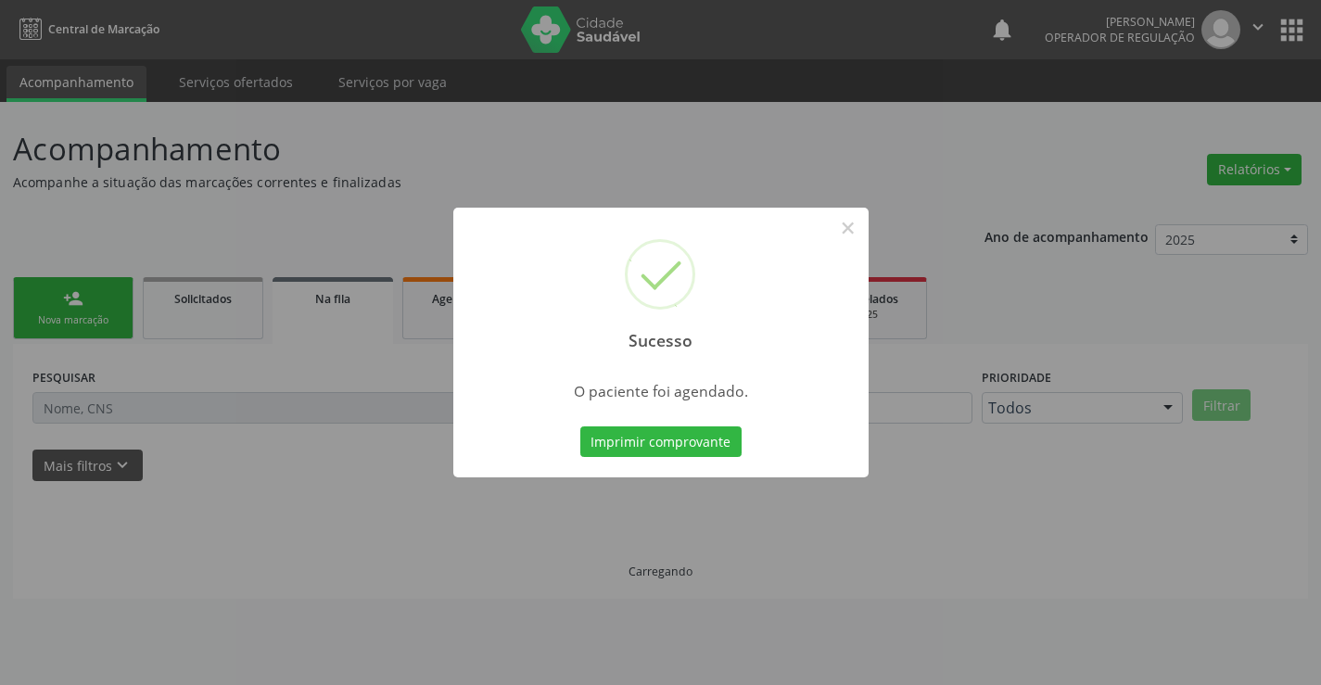
scroll to position [0, 0]
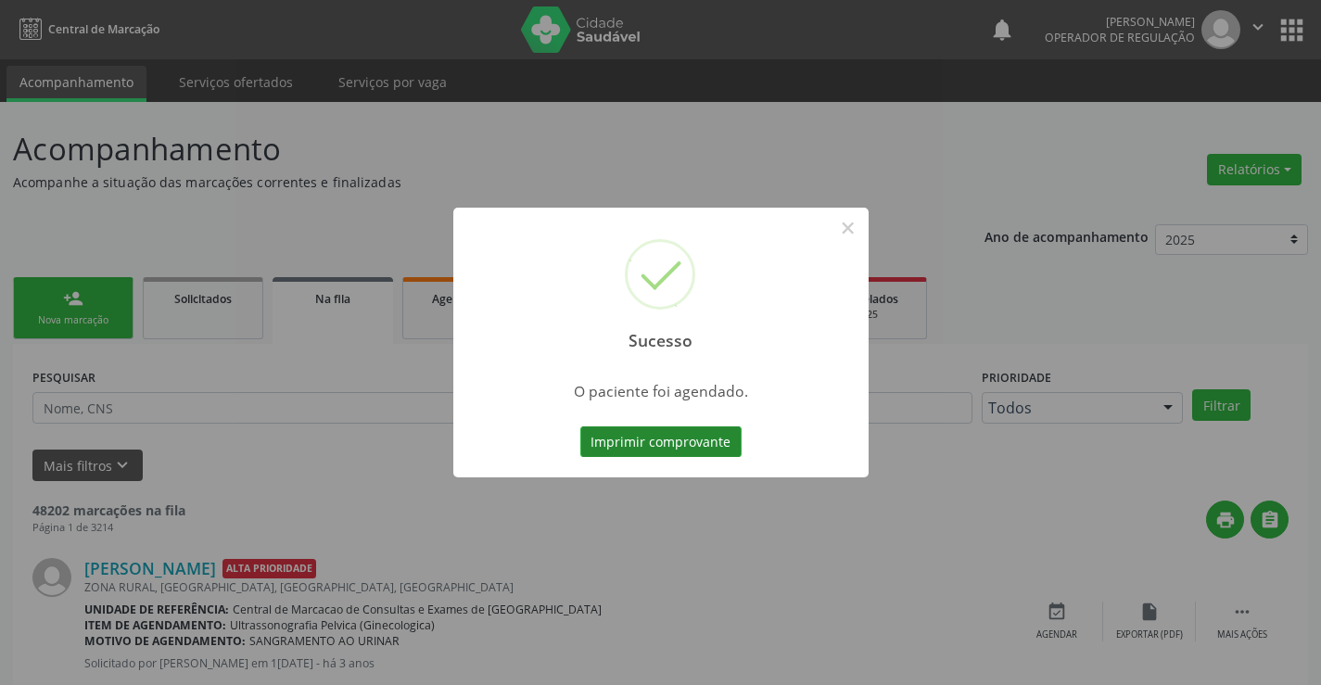
click at [674, 443] on button "Imprimir comprovante" at bounding box center [660, 442] width 161 height 32
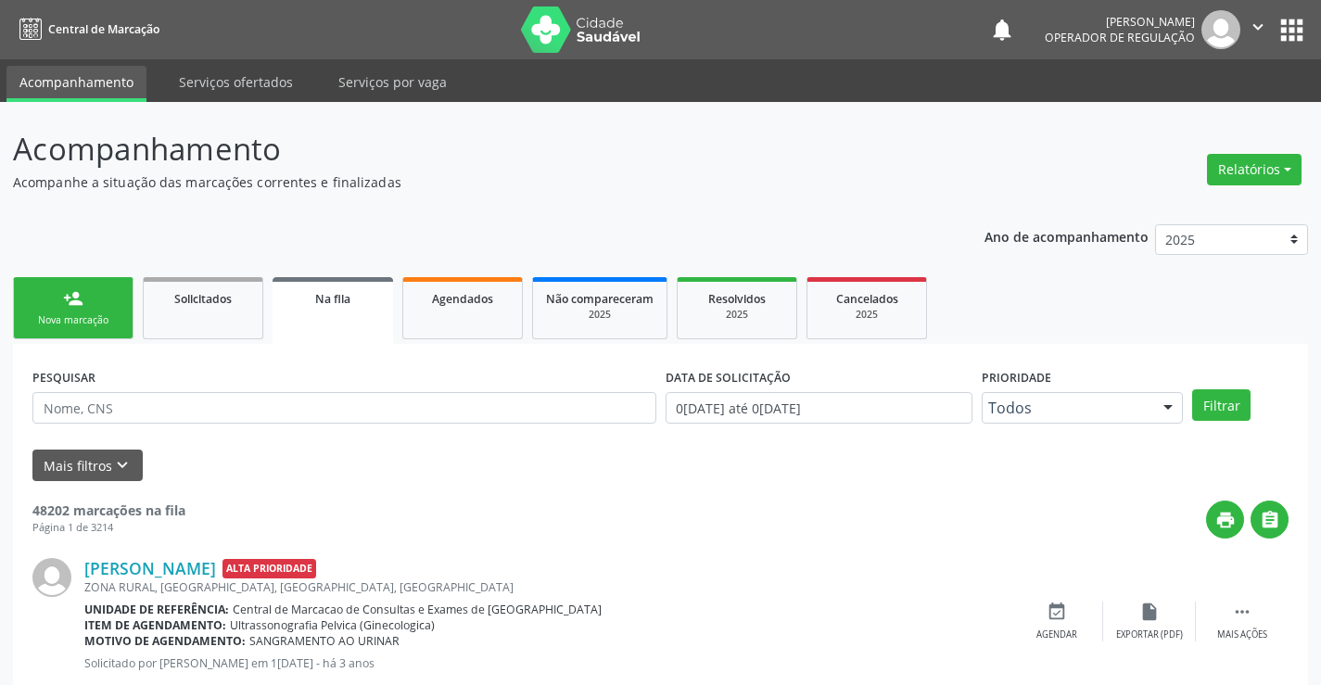
click at [1253, 26] on icon "" at bounding box center [1258, 27] width 20 height 20
click at [1174, 116] on link "Sair" at bounding box center [1211, 113] width 128 height 26
